Goal: Check status: Check status

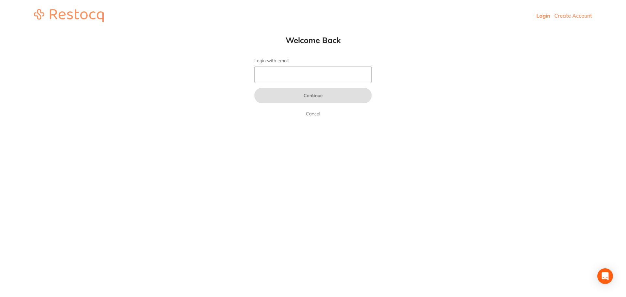
click at [543, 16] on link "Login" at bounding box center [543, 15] width 14 height 7
click at [283, 78] on input "Login with email" at bounding box center [312, 74] width 117 height 17
type input "[EMAIL_ADDRESS][DOMAIN_NAME]"
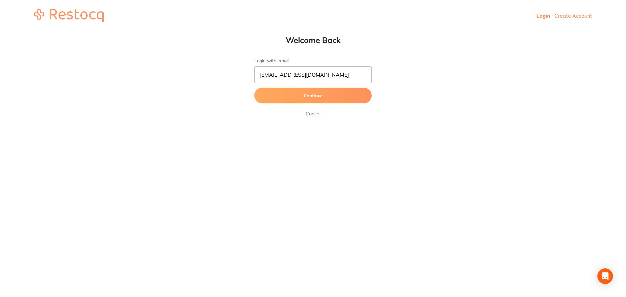
click at [306, 91] on button "Continue" at bounding box center [312, 96] width 117 height 16
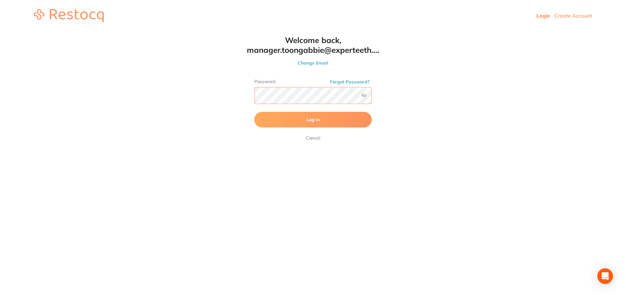
click at [254, 112] on button "Log In" at bounding box center [312, 120] width 117 height 16
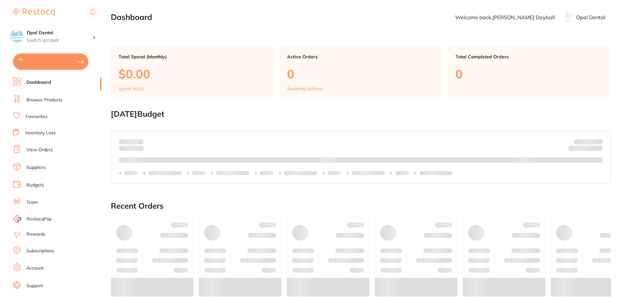
checkbox input "true"
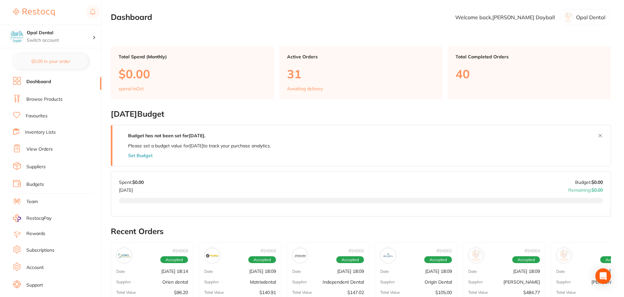
click at [46, 151] on link "View Orders" at bounding box center [39, 149] width 26 height 7
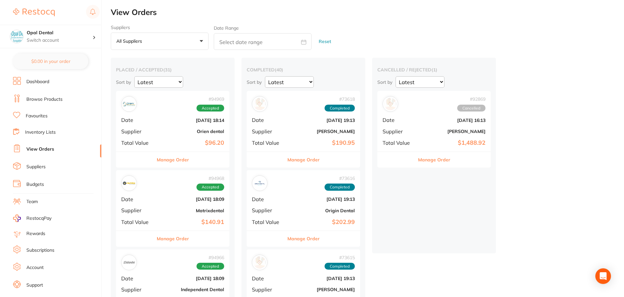
click at [149, 113] on div "# 94969 Accepted Date [DATE] 18:14 Supplier Orien dental Total Value $96.20" at bounding box center [172, 121] width 113 height 60
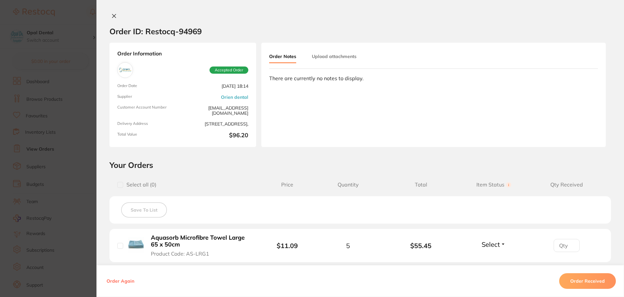
click at [111, 14] on icon at bounding box center [113, 15] width 5 height 5
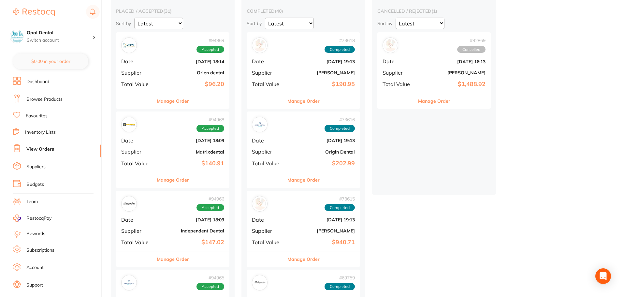
scroll to position [65, 0]
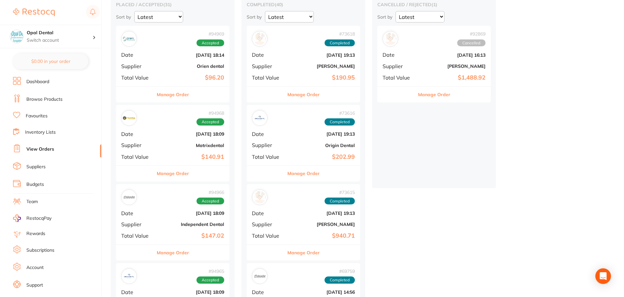
click at [158, 137] on div "# 94968 Accepted Date [DATE] 18:09 Supplier Matrixdental Total Value $140.91" at bounding box center [172, 135] width 113 height 60
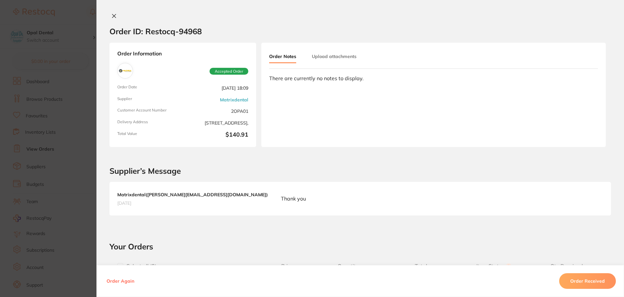
click at [113, 14] on icon at bounding box center [113, 15] width 5 height 5
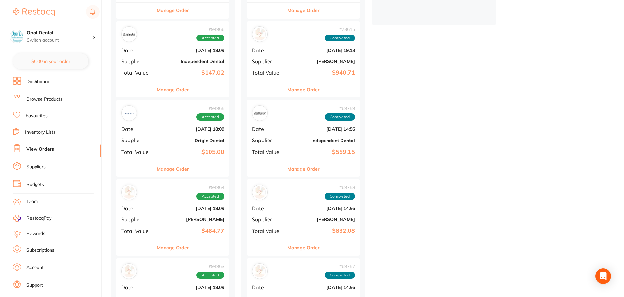
click at [175, 171] on button "Manage Order" at bounding box center [173, 169] width 32 height 16
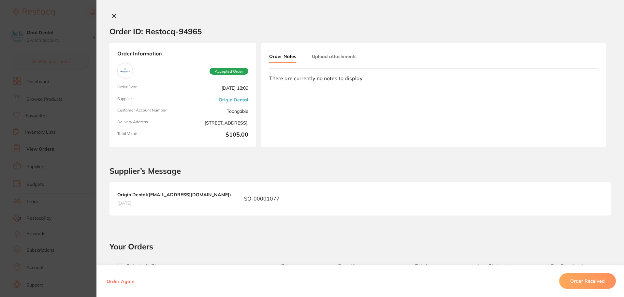
click at [117, 13] on button at bounding box center [114, 16] width 9 height 7
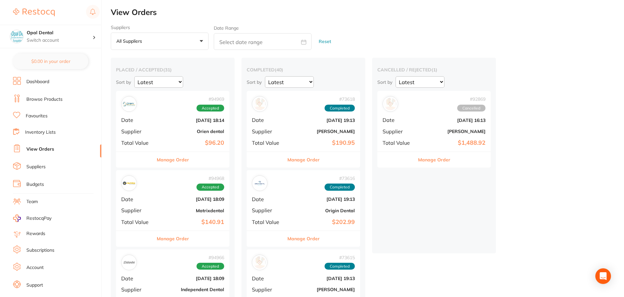
click at [156, 124] on div "# 94969 Accepted Date [DATE] 18:14 Supplier Orien dental Total Value $96.20" at bounding box center [172, 121] width 113 height 60
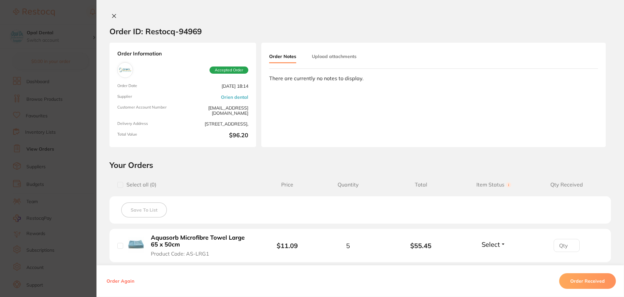
click at [114, 15] on icon at bounding box center [113, 15] width 5 height 5
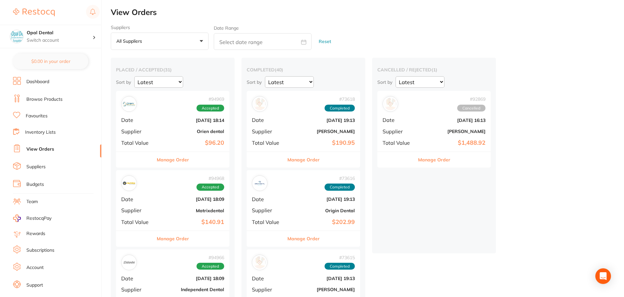
click at [161, 204] on div "# 94968 Accepted Date [DATE] 18:09 Supplier Matrixdental Total Value $140.91" at bounding box center [172, 200] width 113 height 60
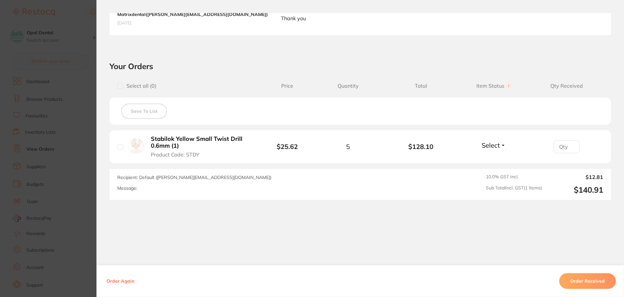
click at [588, 278] on button "Order Received" at bounding box center [587, 281] width 57 height 16
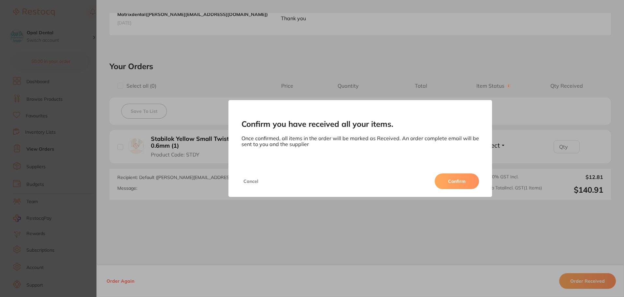
click at [455, 175] on button "Confirm" at bounding box center [457, 181] width 44 height 16
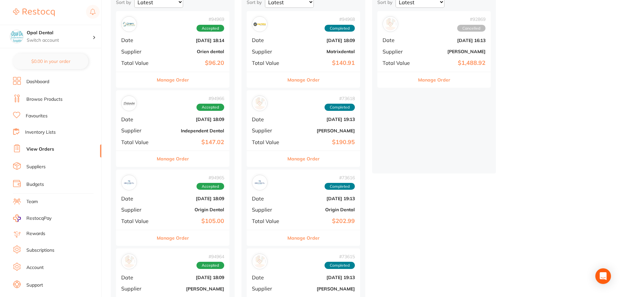
scroll to position [98, 0]
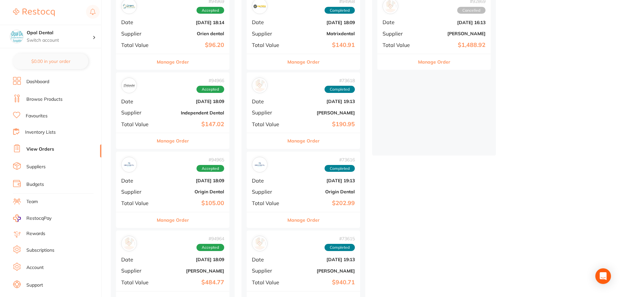
click at [159, 121] on b "$147.02" at bounding box center [191, 124] width 65 height 7
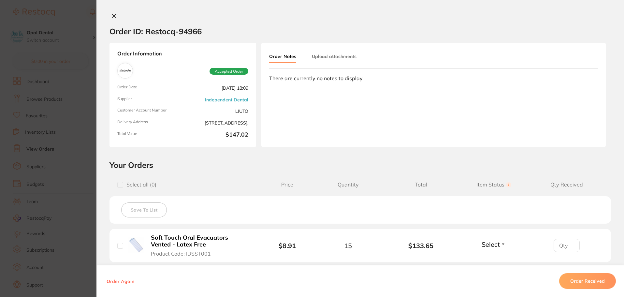
click at [113, 14] on icon at bounding box center [113, 15] width 5 height 5
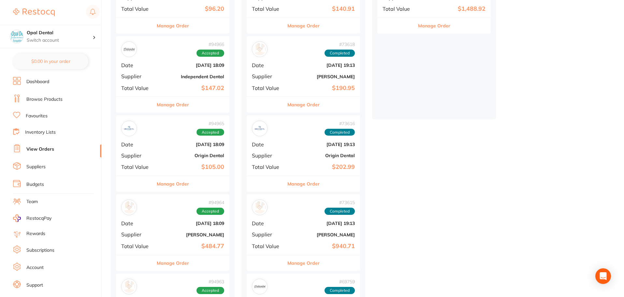
scroll to position [163, 0]
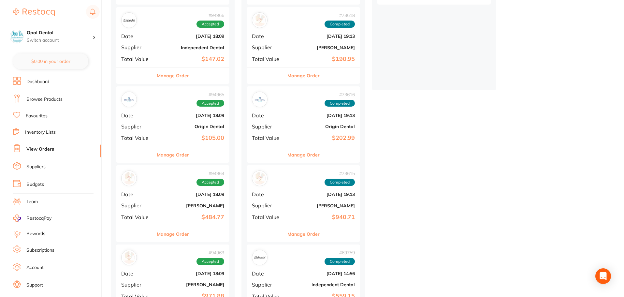
click at [141, 118] on span "Date" at bounding box center [137, 115] width 33 height 6
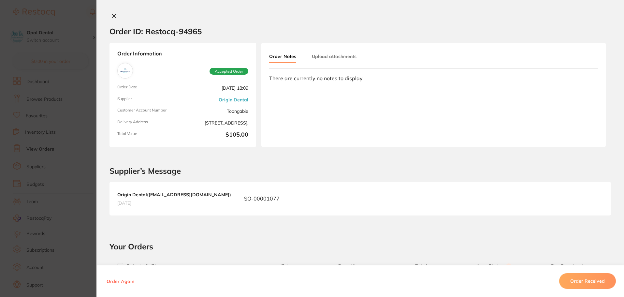
click at [110, 11] on div "Order ID: Restocq- 94965 Order Information Accepted Order Order Date [DATE] 18:…" at bounding box center [360, 148] width 528 height 297
click at [114, 14] on icon at bounding box center [114, 16] width 4 height 4
